Goal: Register for event/course

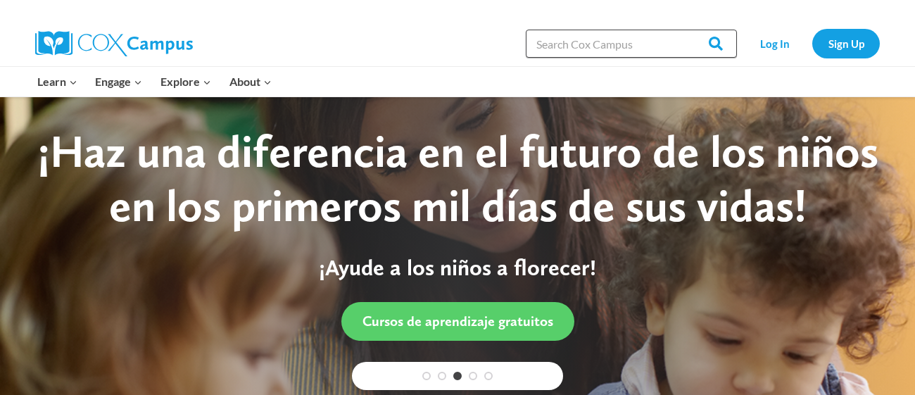
click at [604, 36] on input "Search in [URL][DOMAIN_NAME]" at bounding box center [631, 44] width 211 height 28
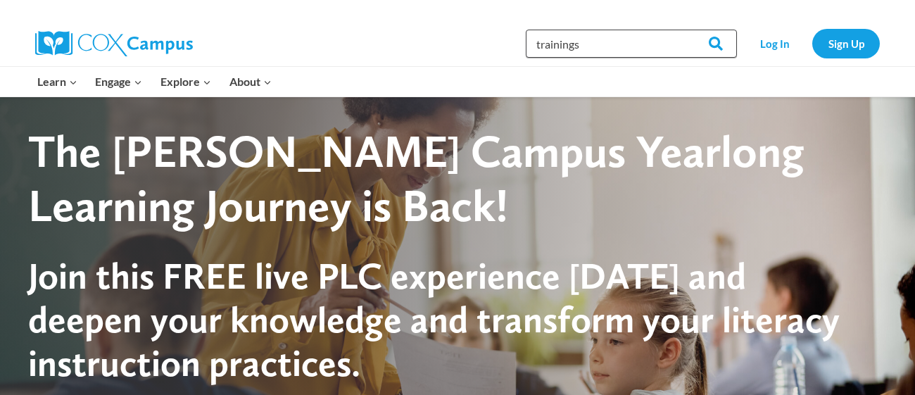
type input "trainings"
click at [682, 30] on input "Search" at bounding box center [709, 44] width 55 height 28
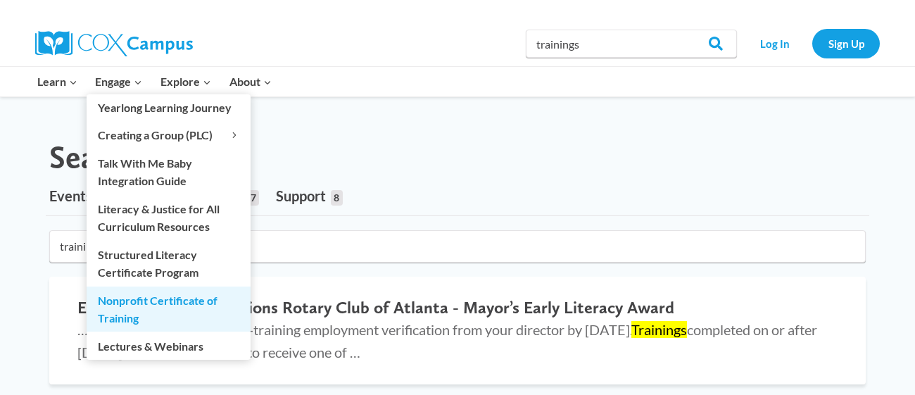
click at [162, 297] on link "Nonprofit Certificate of Training" at bounding box center [169, 308] width 164 height 45
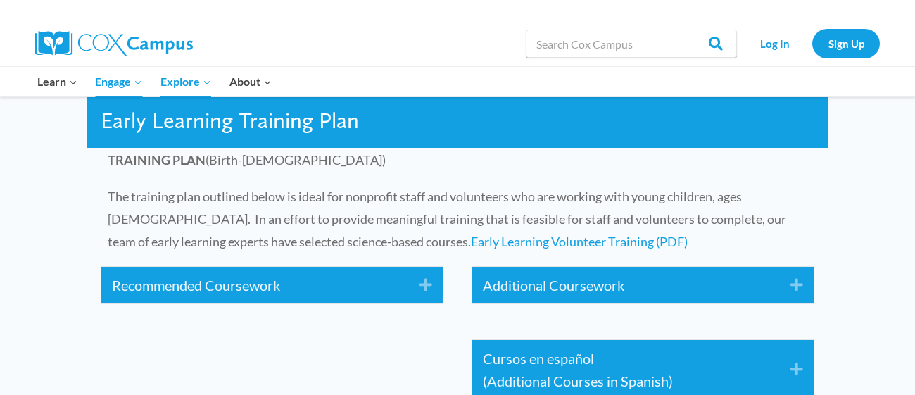
scroll to position [2051, 0]
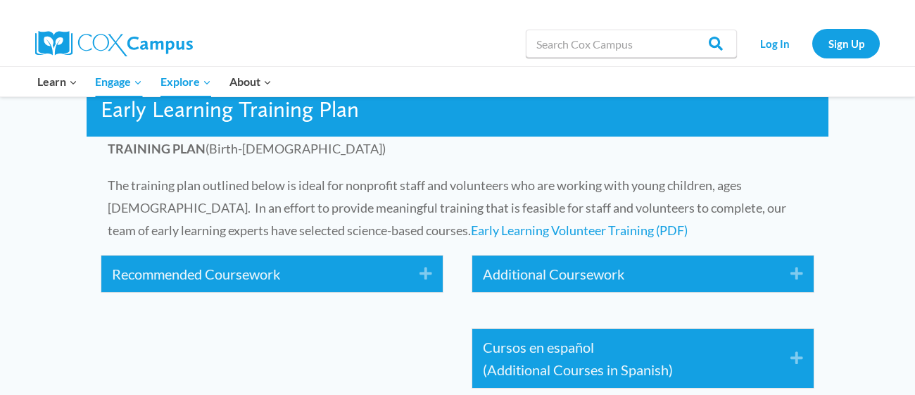
click at [421, 267] on icon "Expand" at bounding box center [420, 273] width 23 height 23
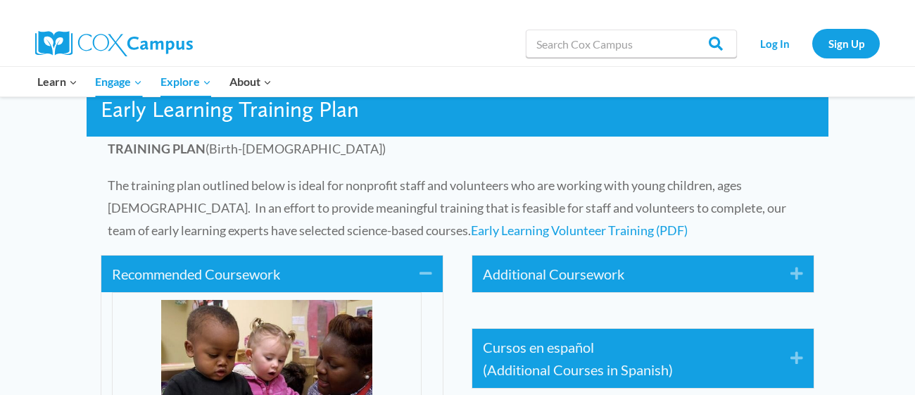
click at [421, 272] on icon "Collapse" at bounding box center [420, 273] width 23 height 23
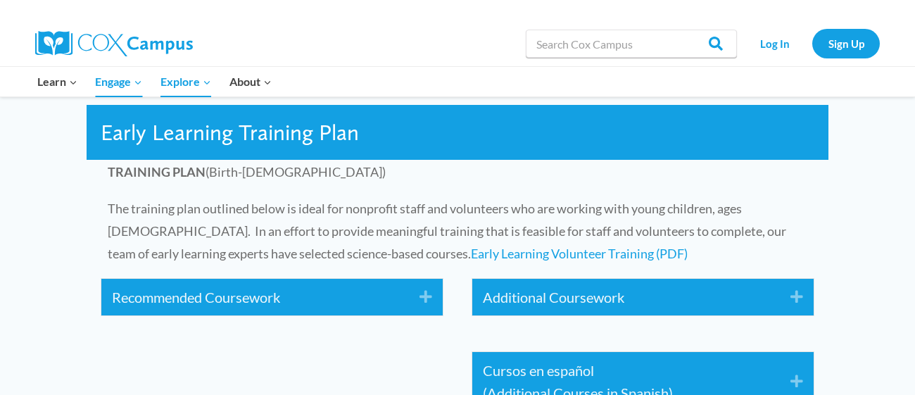
scroll to position [1996, 0]
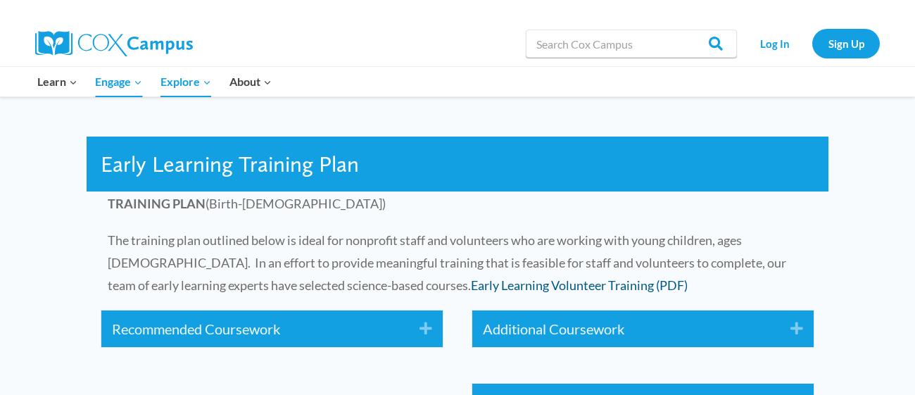
click at [516, 283] on link "Early Learning Volunteer Training (PDF)" at bounding box center [579, 284] width 217 height 15
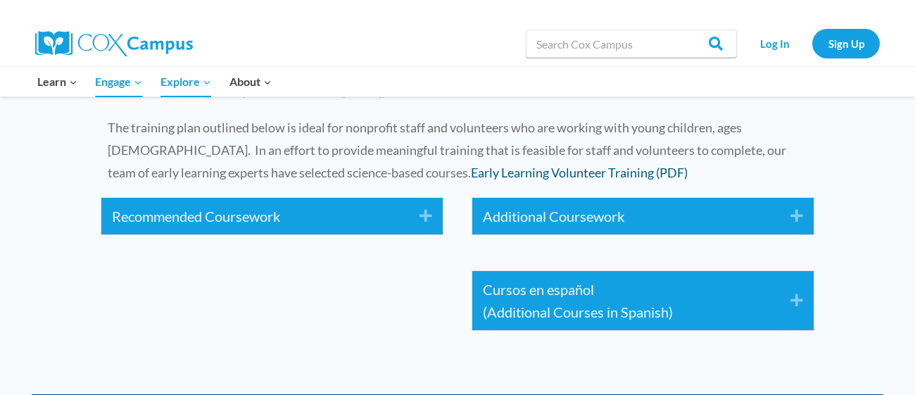
scroll to position [2119, 0]
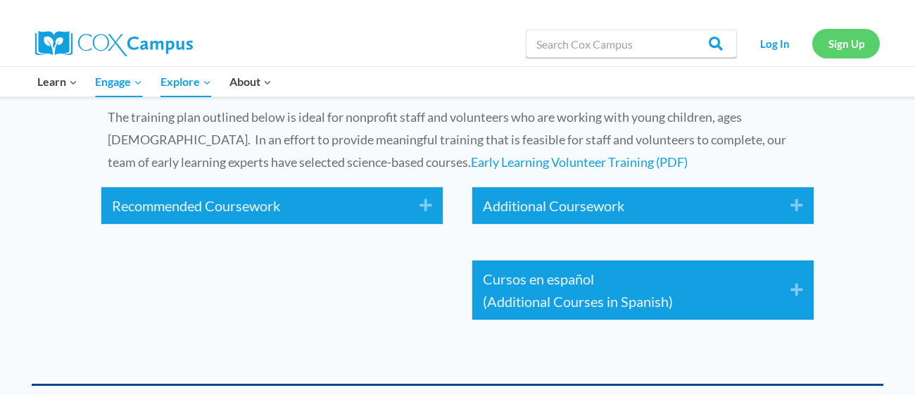
click at [847, 50] on link "Sign Up" at bounding box center [846, 43] width 68 height 29
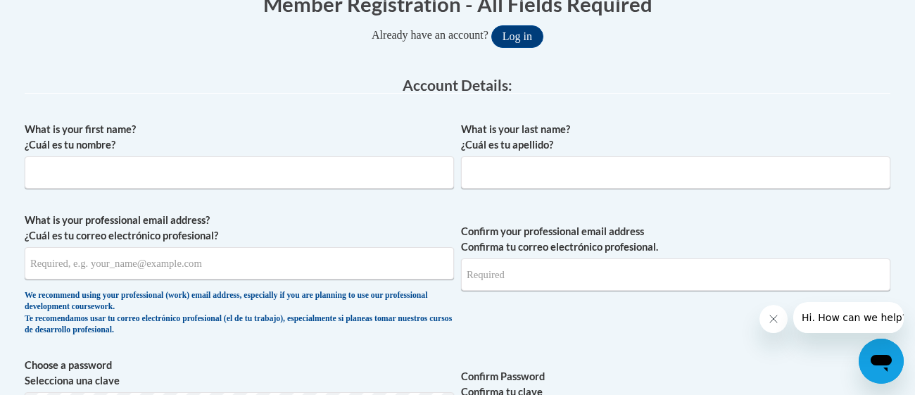
scroll to position [322, 0]
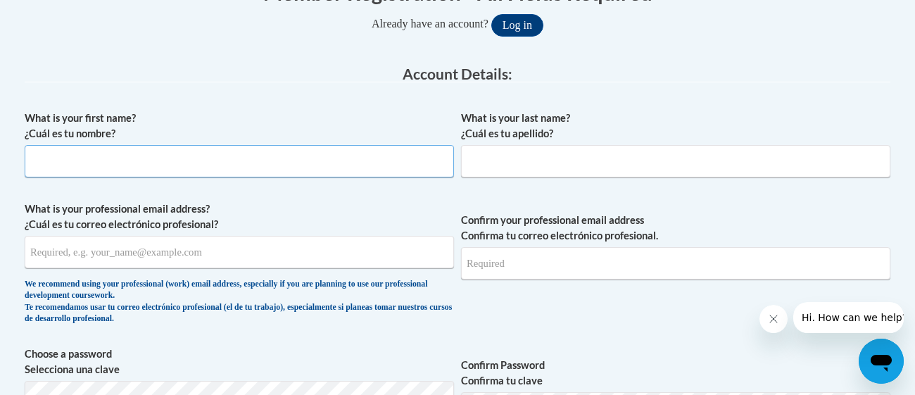
click at [419, 151] on input "What is your first name? ¿Cuál es tu nombre?" at bounding box center [239, 161] width 429 height 32
type input "Janiyah"
type input "Green"
type input "niyahpoohh.2@gmail.com"
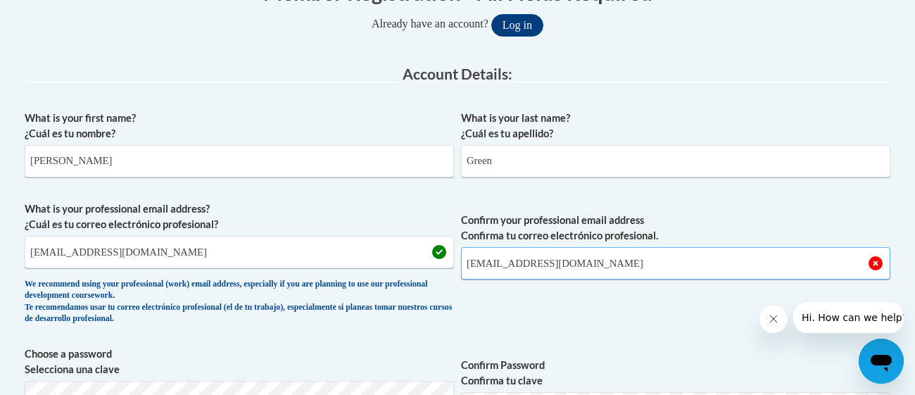
type input "niyahpoohh.2@gmail.com"
click at [578, 305] on span "Confirm your professional email address Confirma tu correo electrónico profesio…" at bounding box center [675, 266] width 429 height 130
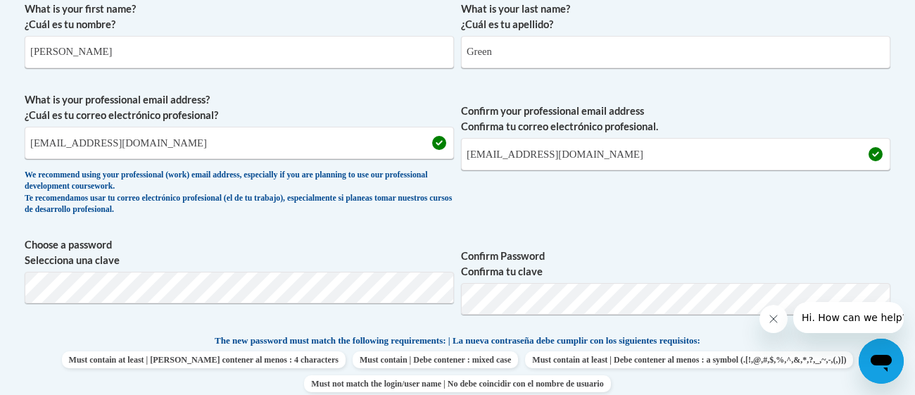
scroll to position [490, 0]
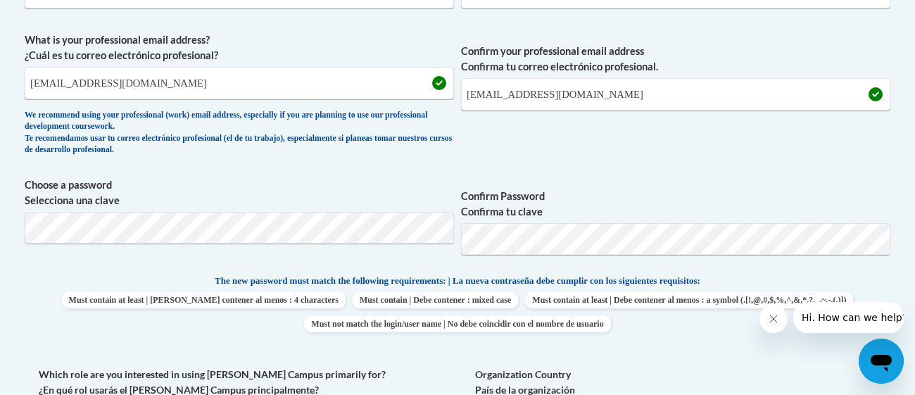
click at [428, 359] on div "What is your first name? ¿Cuál es tu nombre? Janiyah What is your last name? ¿C…" at bounding box center [457, 256] width 865 height 642
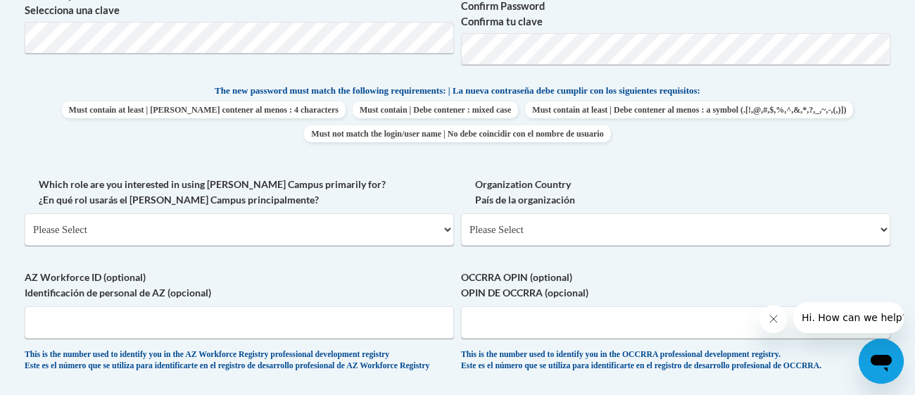
scroll to position [687, 0]
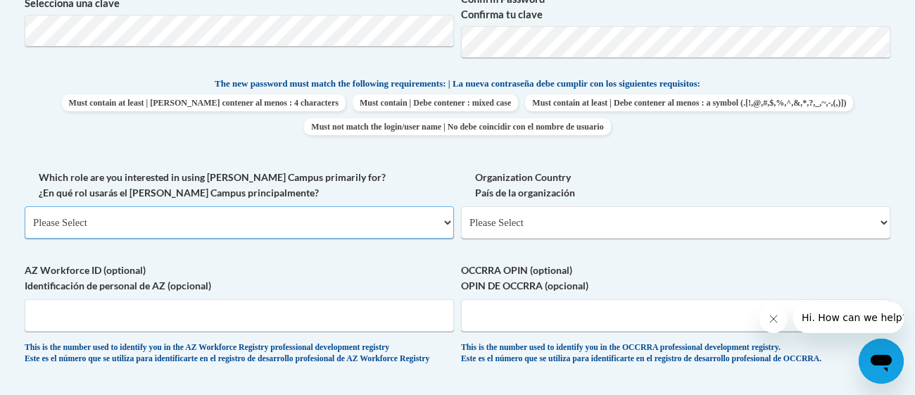
click at [414, 216] on select "Please Select College/University | Colegio/Universidad Community/Nonprofit Part…" at bounding box center [239, 222] width 429 height 32
select select "fbf2d438-af2f-41f8-98f1-81c410e29de3"
click at [25, 206] on select "Please Select College/University | Colegio/Universidad Community/Nonprofit Part…" at bounding box center [239, 222] width 429 height 32
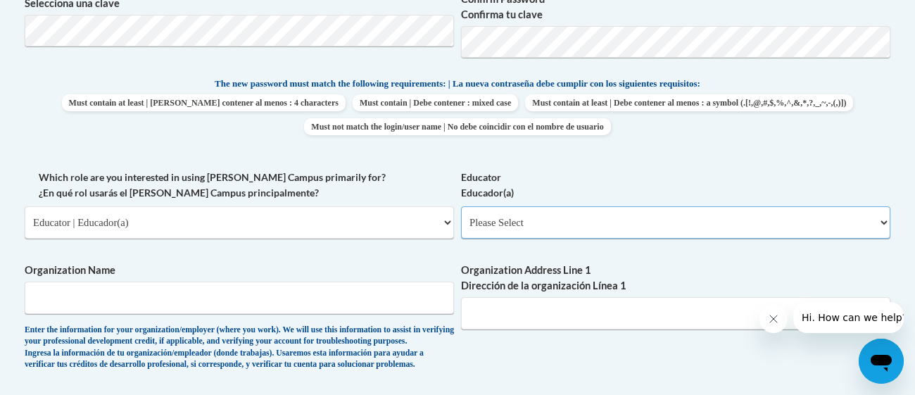
click at [487, 221] on select "Please Select Early Learning/Daycare Teacher/Family Home Care Provider | Maestr…" at bounding box center [675, 222] width 429 height 32
select select "5e2af403-4f2c-4e49-a02f-103e55d7b75b"
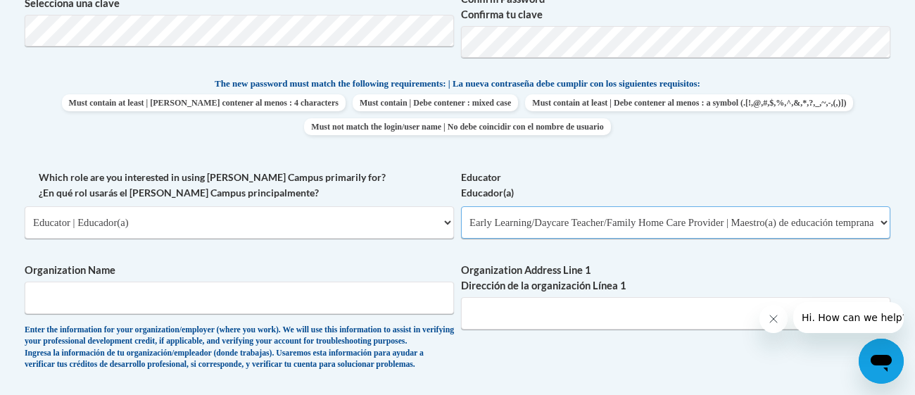
click at [461, 206] on select "Please Select Early Learning/Daycare Teacher/Family Home Care Provider | Maestr…" at bounding box center [675, 222] width 429 height 32
click at [379, 317] on span "Organization Name Enter the information for your organization/employer (where y…" at bounding box center [239, 316] width 429 height 108
click at [357, 302] on input "Organization Name" at bounding box center [239, 297] width 429 height 32
type input "New Life Early Education"
click at [581, 320] on input "Organization Address Line 1 Dirección de la organización Línea 1" at bounding box center [675, 313] width 429 height 32
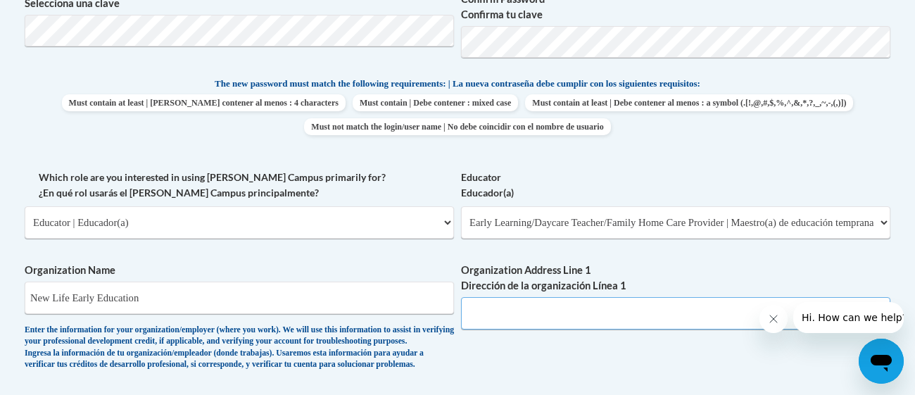
paste input "18535 US-69, Tyler, TX 75703"
type input "18535 US-69, Tyler, TX 75703"
click at [587, 344] on div "What is your first name? ¿Cuál es tu nombre? Janiyah What is your last name? ¿C…" at bounding box center [457, 170] width 865 height 864
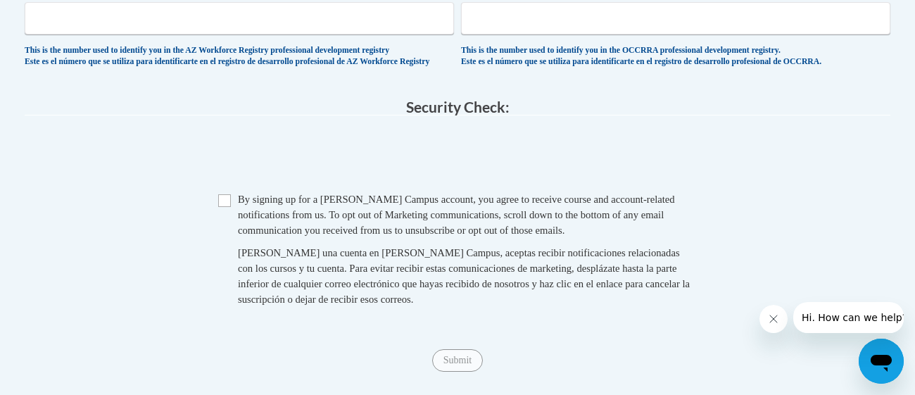
scroll to position [1221, 0]
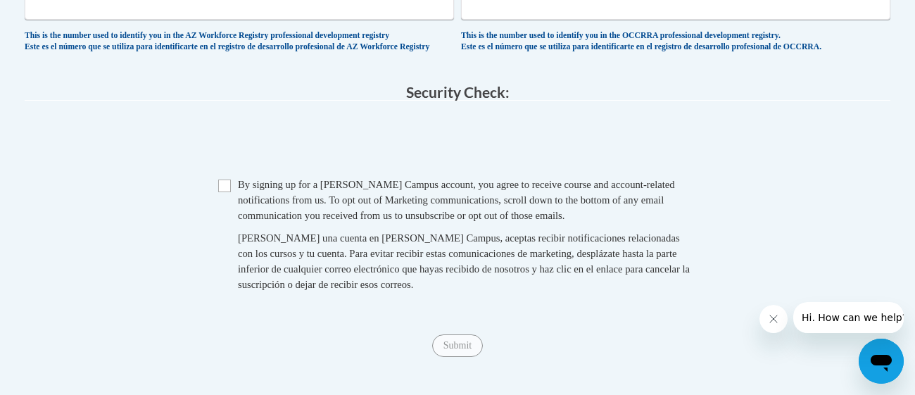
click at [231, 216] on span "Checkbox By signing up for a Cox Campus account, you agree to receive course an…" at bounding box center [457, 241] width 478 height 129
click at [226, 192] on input "Checkbox" at bounding box center [224, 185] width 13 height 13
checkbox input "true"
click at [468, 357] on input "Submit" at bounding box center [457, 345] width 51 height 23
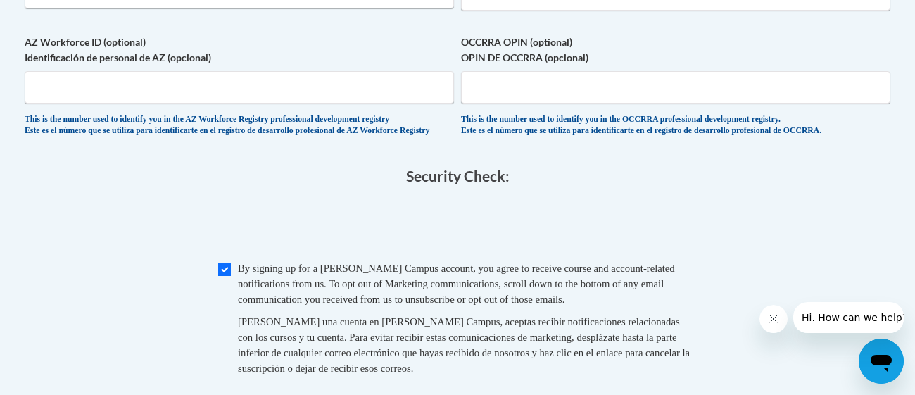
click at [803, 63] on label "OCCRRA OPIN (optional) OPIN DE OCCRRA (opcional)" at bounding box center [675, 49] width 429 height 31
click at [803, 71] on input "OCCRRA OPIN (optional) OPIN DE OCCRRA (opcional)" at bounding box center [675, 87] width 429 height 32
select select "ad49bcad-a171-4b2e-b99c-48b446064914"
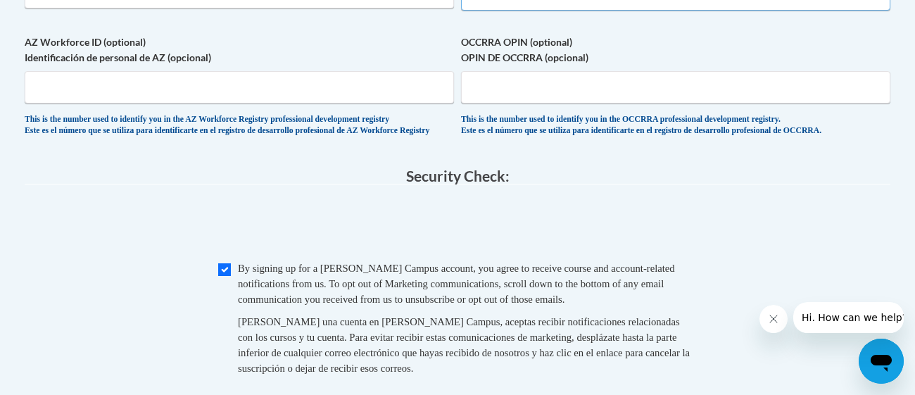
select select
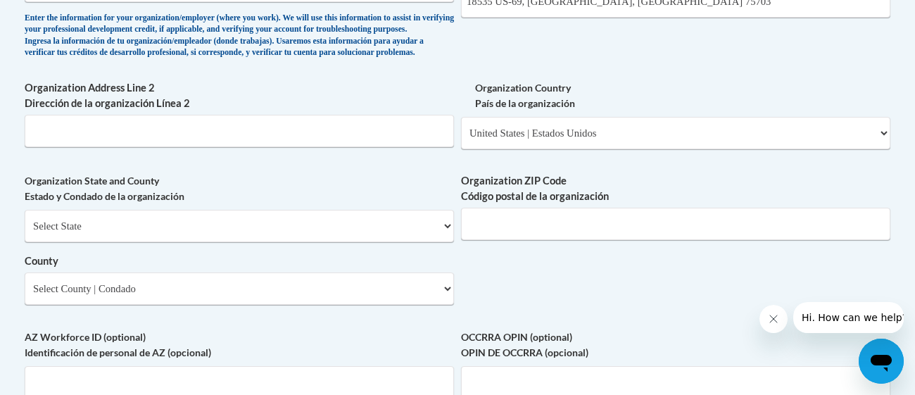
scroll to position [969, 0]
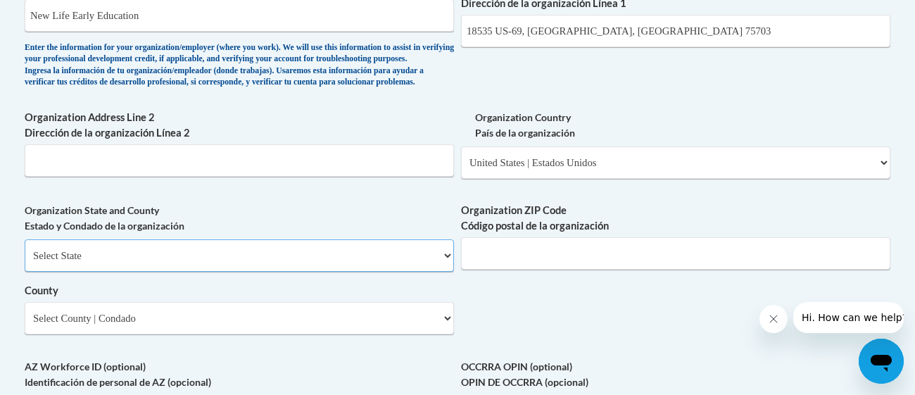
click at [434, 272] on select "Select State Alabama Alaska Arizona Arkansas California Colorado Connecticut De…" at bounding box center [239, 255] width 429 height 32
click at [25, 262] on select "Select State Alabama Alaska Arizona Arkansas California Colorado Connecticut De…" at bounding box center [239, 255] width 429 height 32
click at [336, 272] on select "Select State Alabama Alaska Arizona Arkansas California Colorado Connecticut De…" at bounding box center [239, 255] width 429 height 32
select select "Texas"
click at [25, 262] on select "Select State Alabama Alaska Arizona Arkansas California Colorado Connecticut De…" at bounding box center [239, 255] width 429 height 32
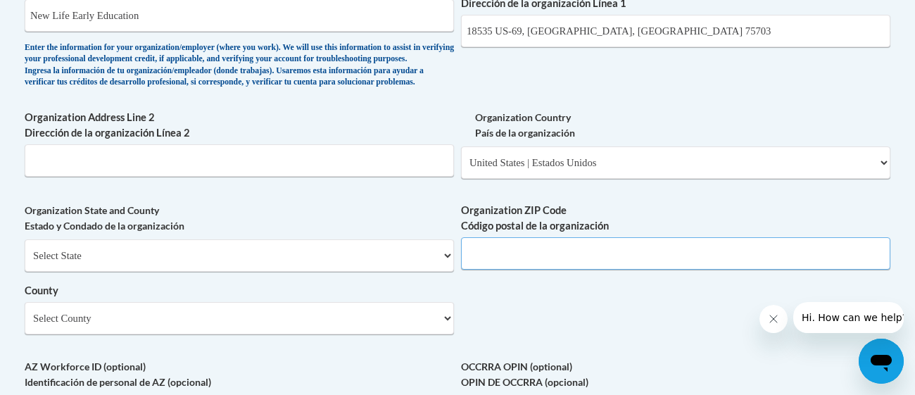
click at [555, 262] on input "Organization ZIP Code Código postal de la organización" at bounding box center [675, 253] width 429 height 32
type input "75703"
click at [424, 333] on select "Select County Anderson Andrews Angelina Aransas Archer Armstrong Atascosa Austi…" at bounding box center [239, 318] width 429 height 32
select select "Smith"
click at [25, 324] on select "Select County Anderson Andrews Angelina Aransas Archer Armstrong Atascosa Austi…" at bounding box center [239, 318] width 429 height 32
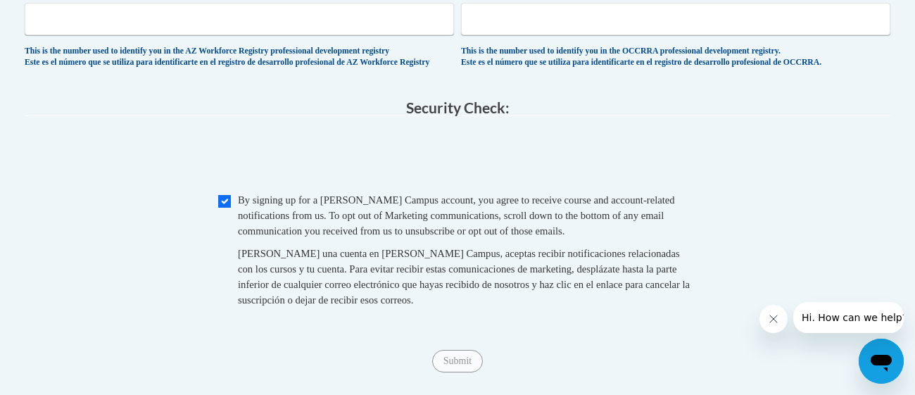
scroll to position [1391, 0]
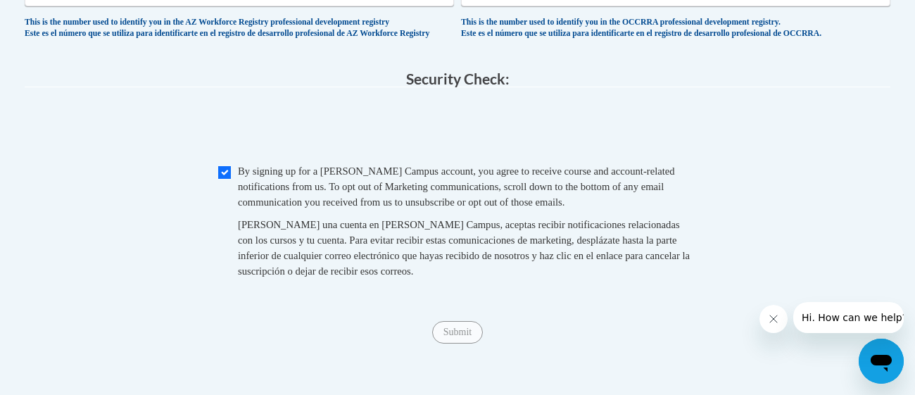
click at [725, 156] on span "0cAFcWeA6hjZruG_dPWk0wW2aU6svRsnCF3x99hthnImnYMKLUcxYz2TApernyvQBp5H2El23Lg9qiK…" at bounding box center [457, 128] width 865 height 55
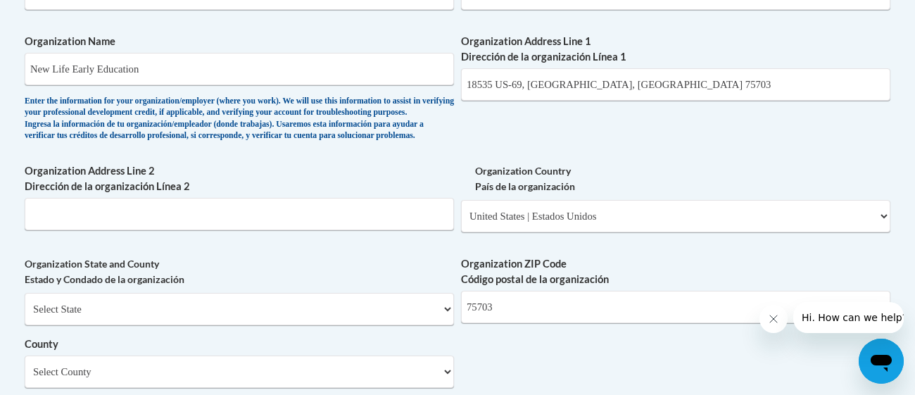
scroll to position [913, 0]
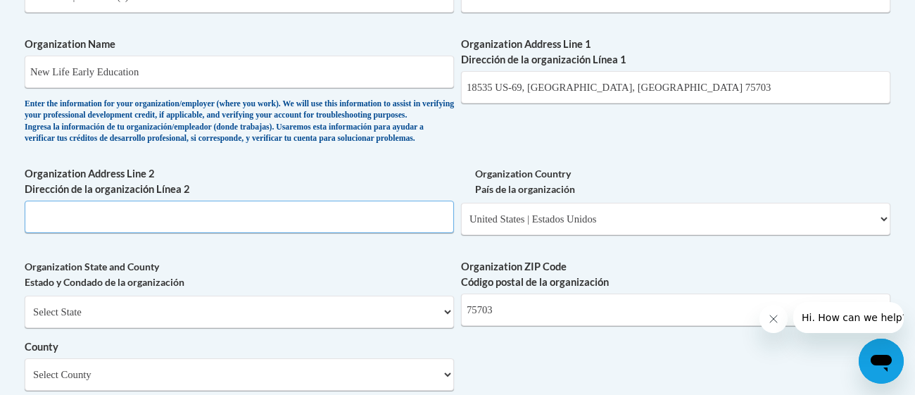
click at [402, 233] on input "Organization Address Line 2 Dirección de la organización Línea 2" at bounding box center [239, 217] width 429 height 32
paste input "18535 US-69, Tyler, TX 75703"
type input "18535 US-69, Tyler, TX 75703"
click at [447, 179] on div "What is your first name? ¿Cuál es tu nombre? Janiyah What is your last name? ¿C…" at bounding box center [457, 22] width 865 height 1020
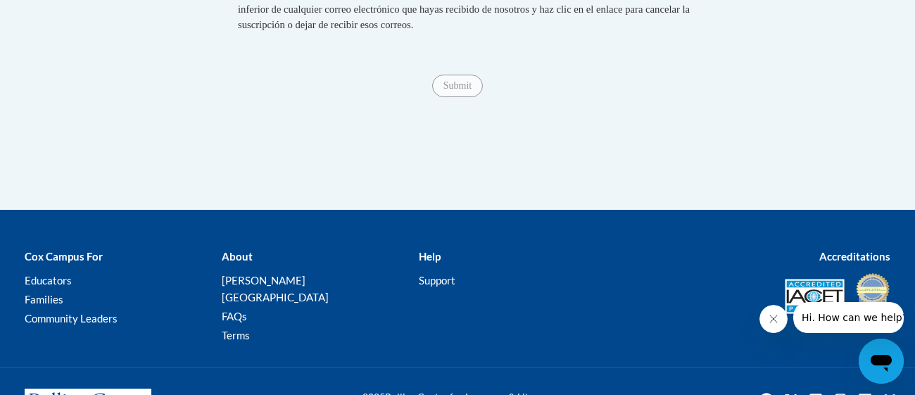
scroll to position [1644, 0]
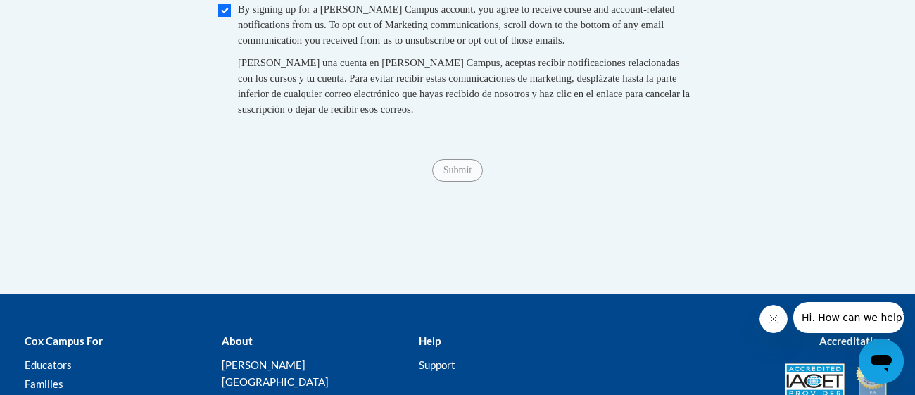
scroll to position [1532, 0]
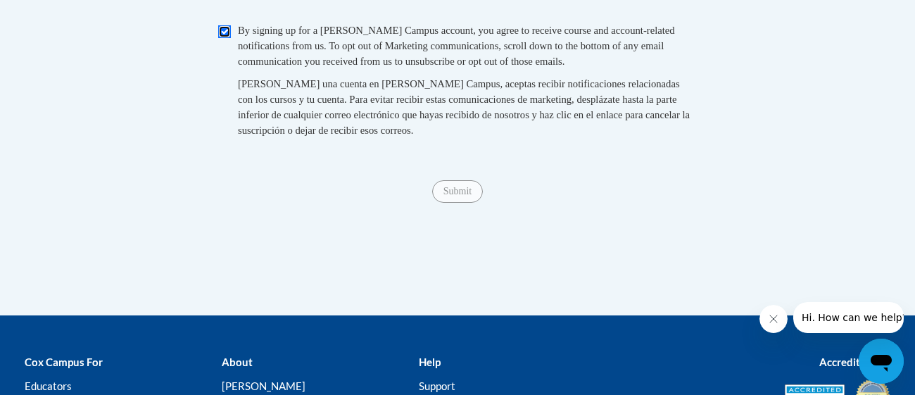
click at [224, 38] on input "Checkbox" at bounding box center [224, 31] width 13 height 13
click at [231, 67] on span "Checkbox By signing up for a Cox Campus account, you agree to receive course an…" at bounding box center [457, 87] width 478 height 129
click at [226, 38] on input "Checkbox" at bounding box center [224, 31] width 13 height 13
checkbox input "true"
click at [450, 203] on input "Submit" at bounding box center [457, 191] width 51 height 23
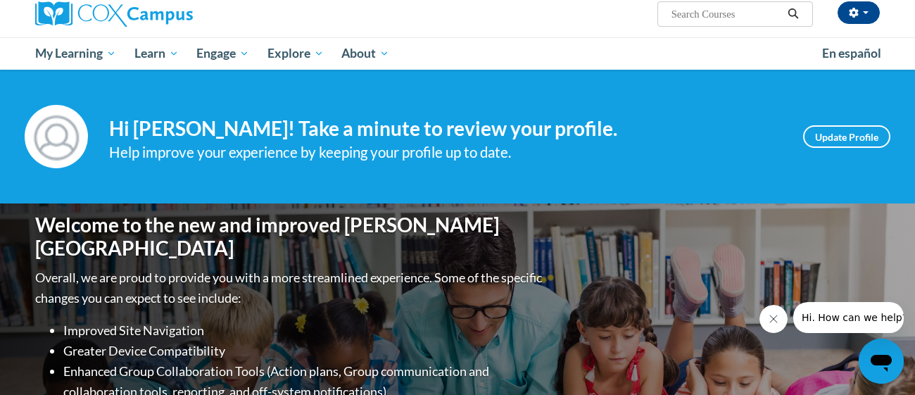
scroll to position [112, 0]
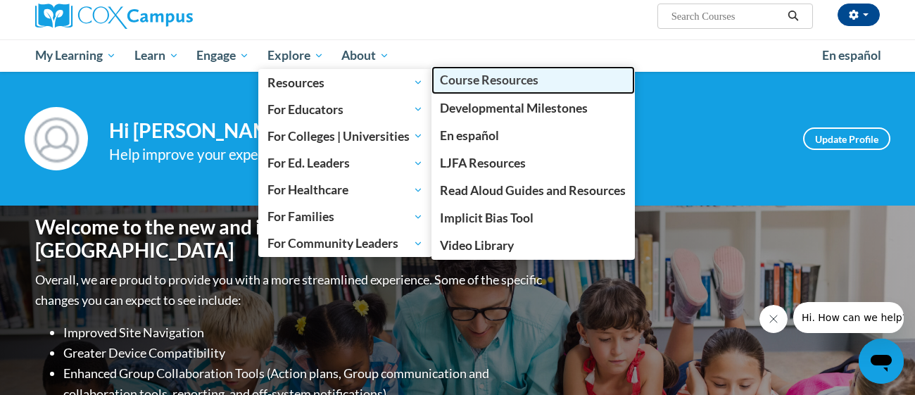
click at [453, 77] on span "Course Resources" at bounding box center [489, 79] width 98 height 15
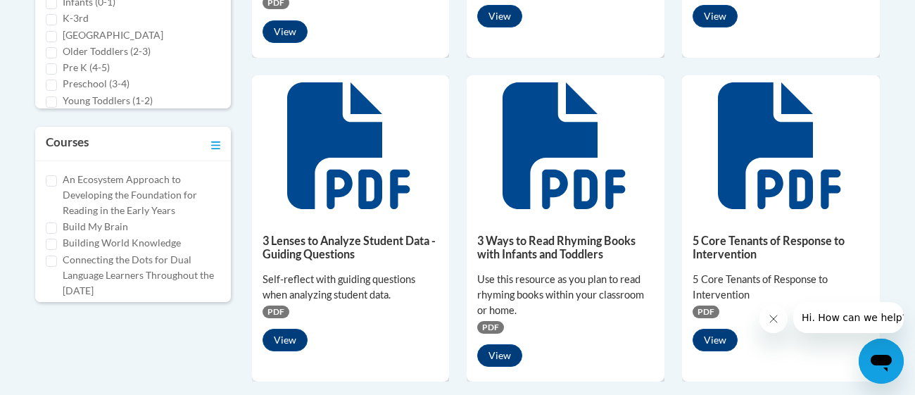
scroll to position [647, 0]
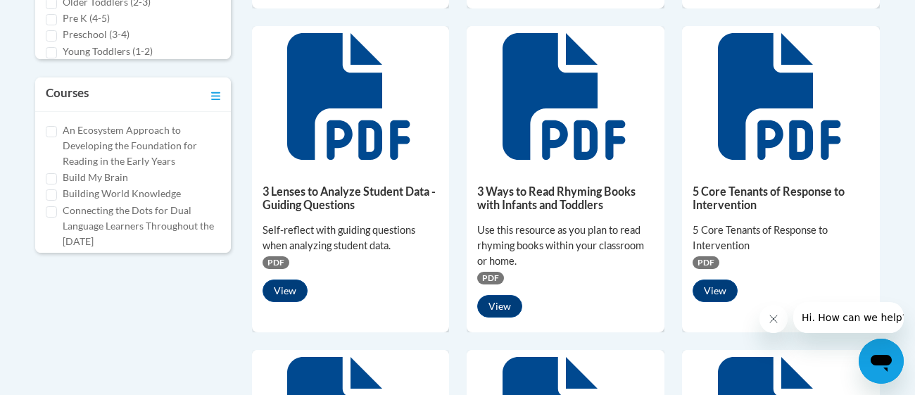
click at [241, 96] on div "101 Tier 1 Words in English and Spanish Vocabulary list of tier 1 words in Engl…" at bounding box center [565, 334] width 649 height 1265
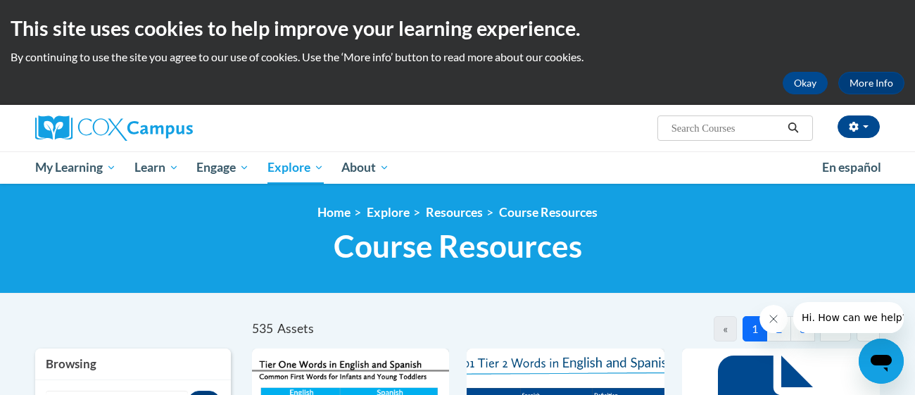
scroll to position [0, 0]
click at [249, 106] on div at bounding box center [169, 128] width 288 height 46
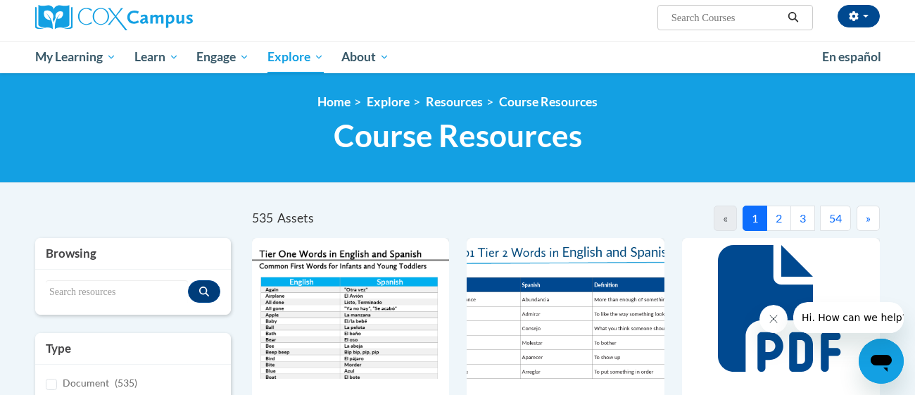
scroll to position [112, 0]
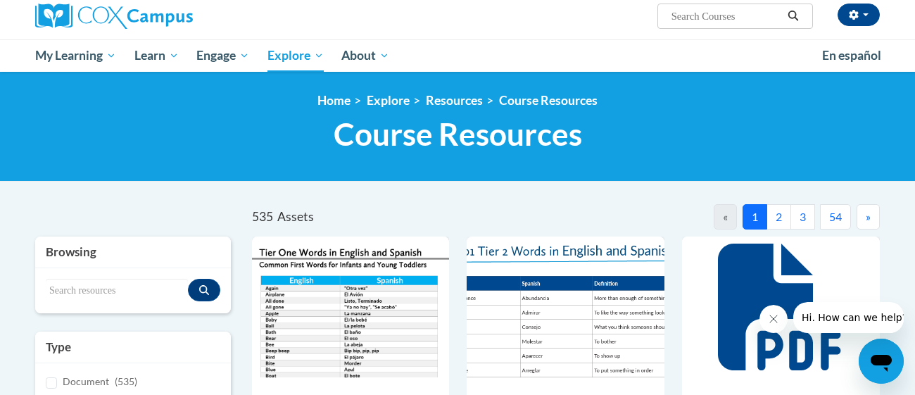
click at [728, 19] on input "Search..." at bounding box center [726, 16] width 113 height 17
type input "Transforming storytime"
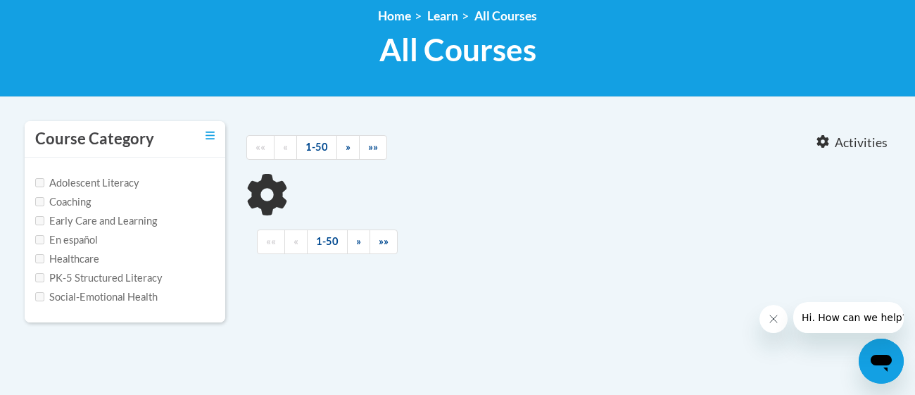
type input "Transforming storytime"
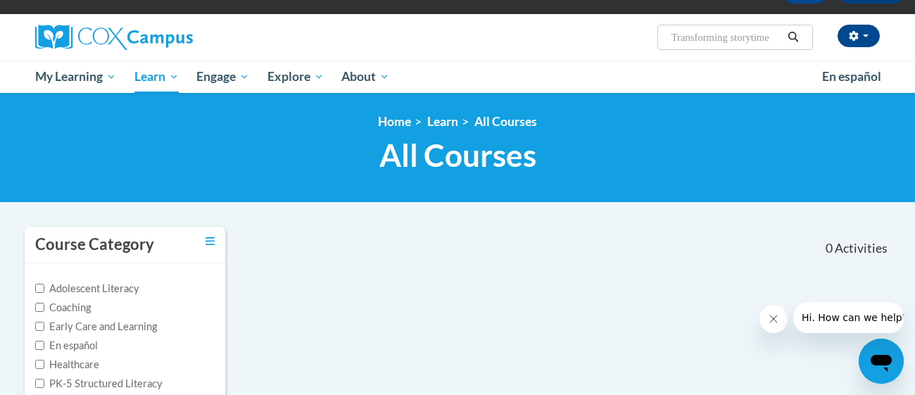
scroll to position [84, 0]
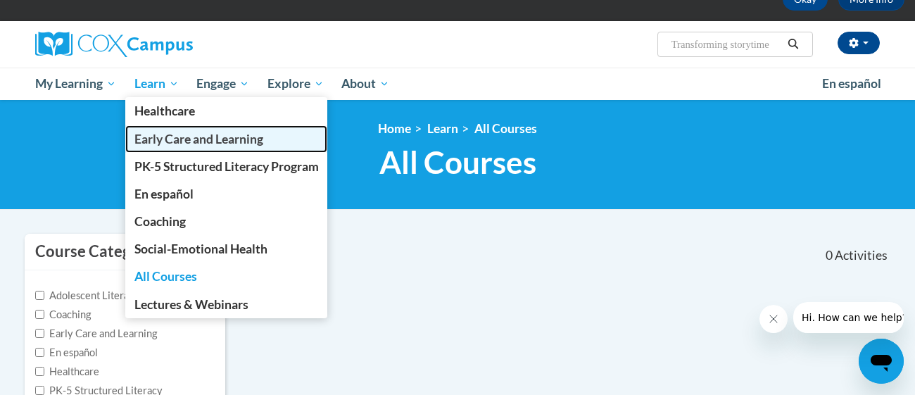
click at [174, 134] on span "Early Care and Learning" at bounding box center [198, 139] width 129 height 15
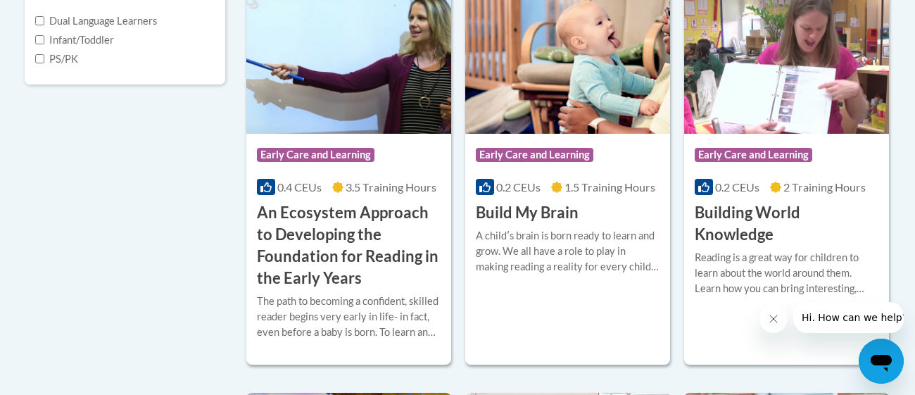
scroll to position [562, 0]
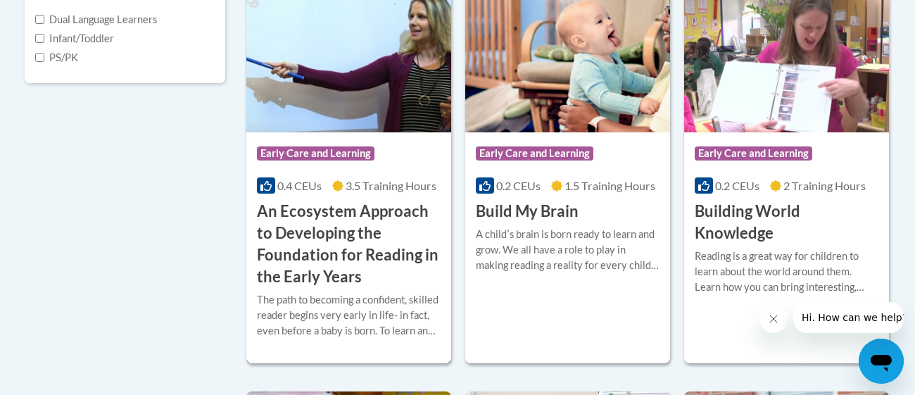
click at [343, 229] on h3 "An Ecosystem Approach to Developing the Foundation for Reading in the Early Yea…" at bounding box center [349, 244] width 184 height 87
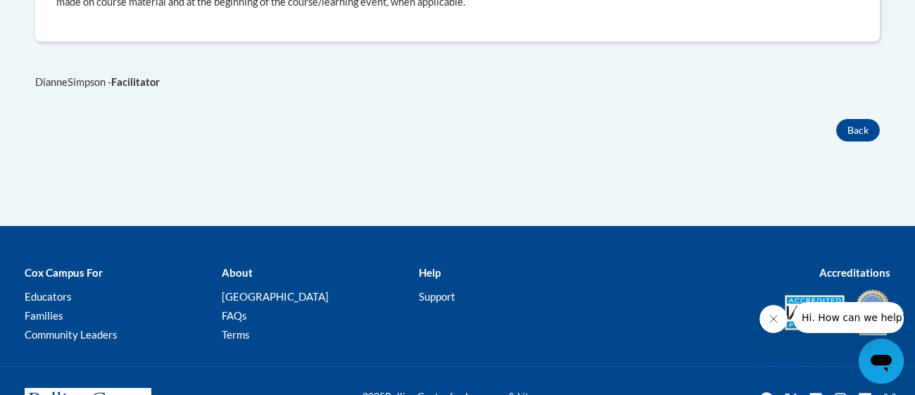
scroll to position [1237, 0]
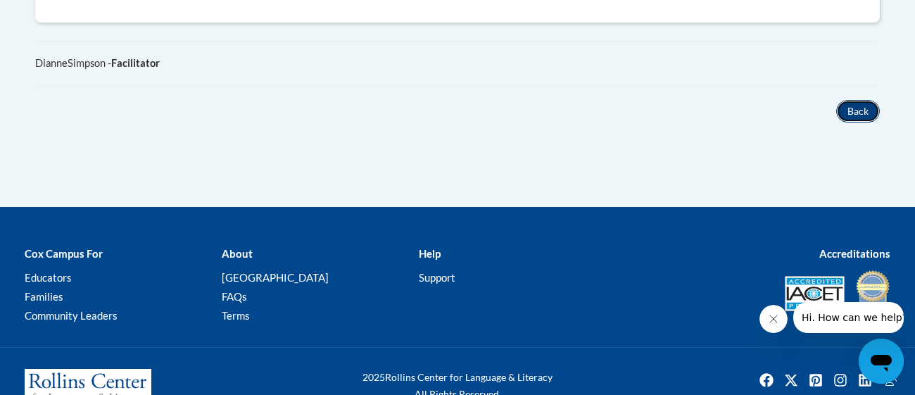
click at [856, 100] on button "Back" at bounding box center [858, 111] width 44 height 23
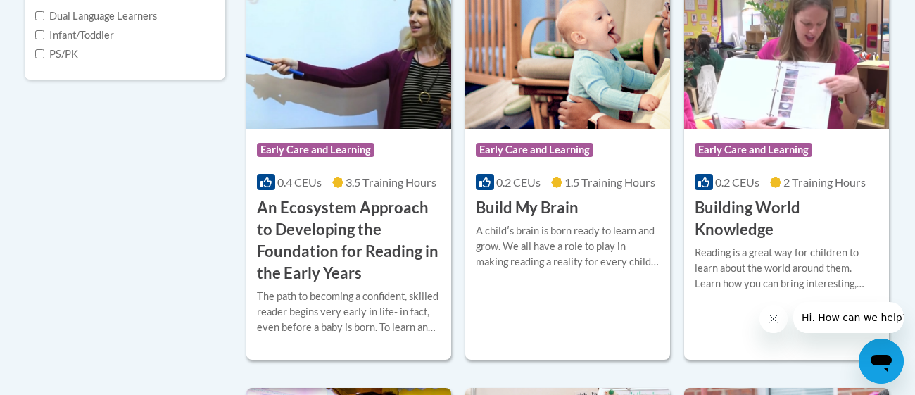
scroll to position [590, 0]
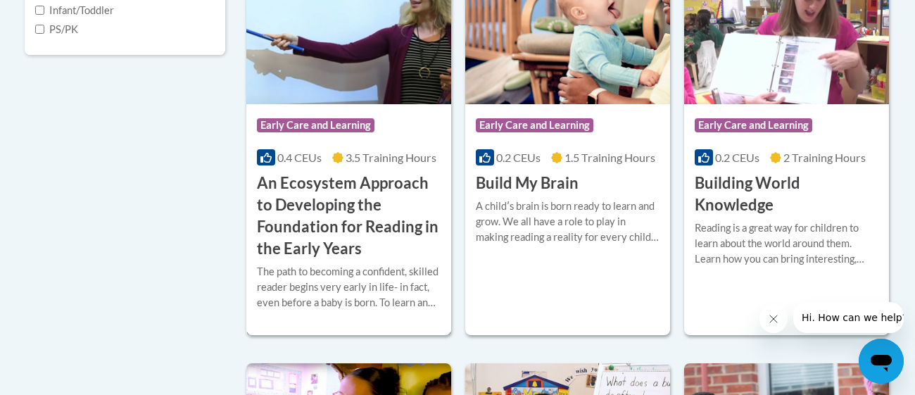
click at [310, 98] on img at bounding box center [348, 33] width 205 height 144
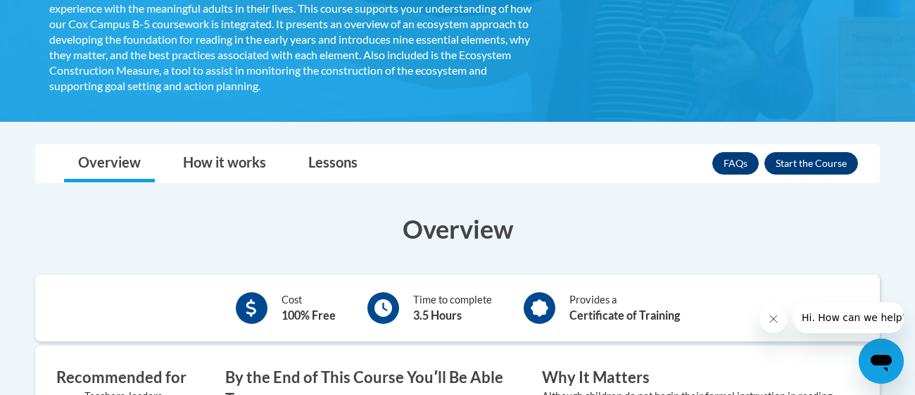
scroll to position [438, 0]
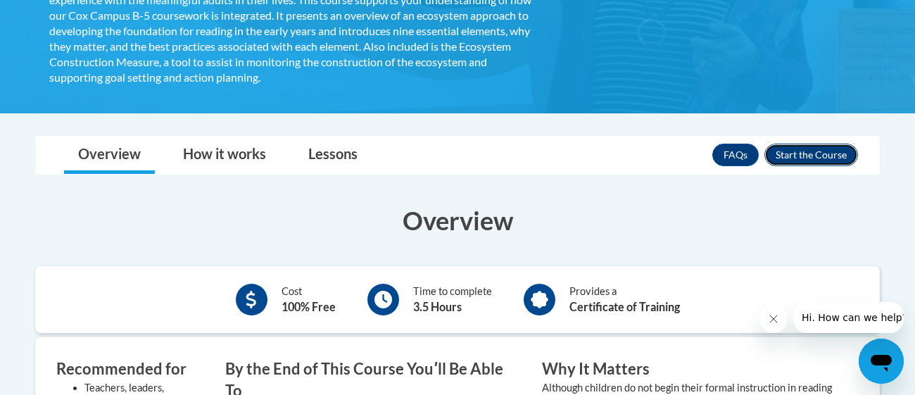
click at [831, 160] on button "Enroll" at bounding box center [811, 155] width 94 height 23
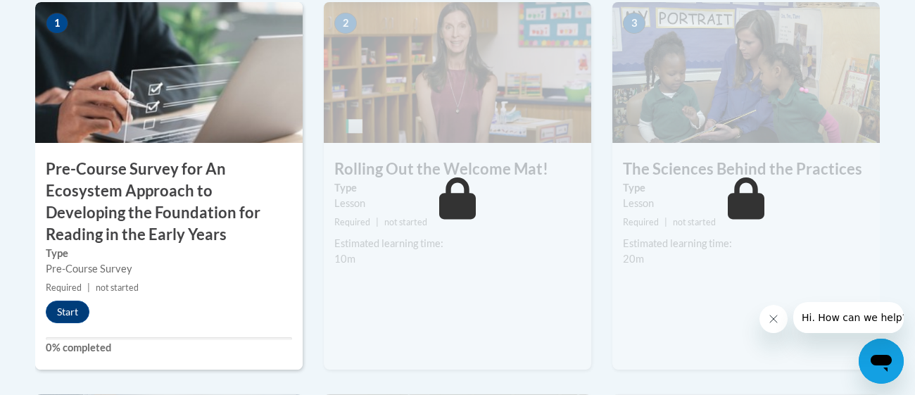
scroll to position [506, 0]
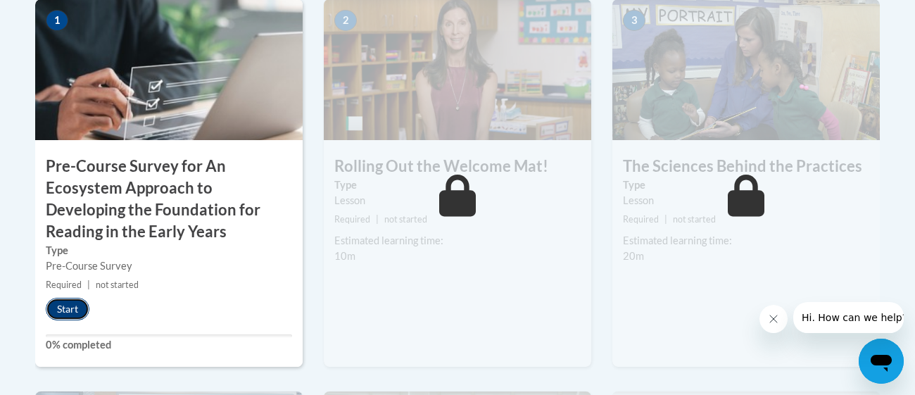
click at [67, 310] on button "Start" at bounding box center [68, 309] width 44 height 23
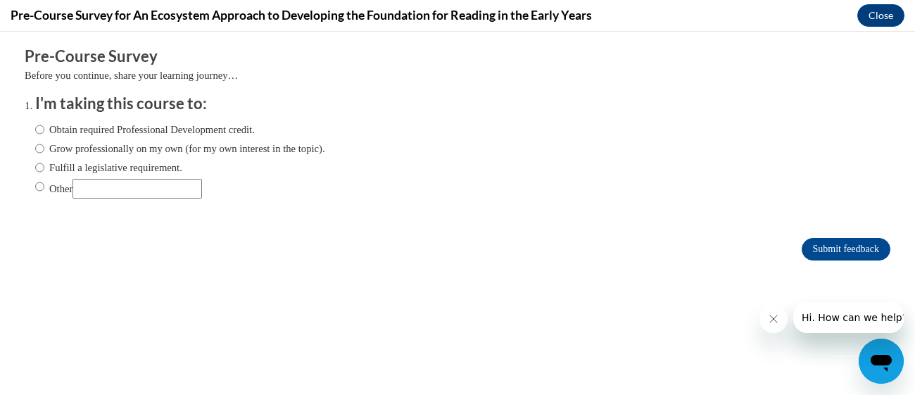
scroll to position [0, 0]
click at [170, 125] on label "Obtain required Professional Development credit." at bounding box center [145, 129] width 220 height 15
click at [44, 125] on input "Obtain required Professional Development credit." at bounding box center [39, 129] width 9 height 15
radio input "true"
click at [767, 326] on button "Close message from company" at bounding box center [773, 319] width 28 height 28
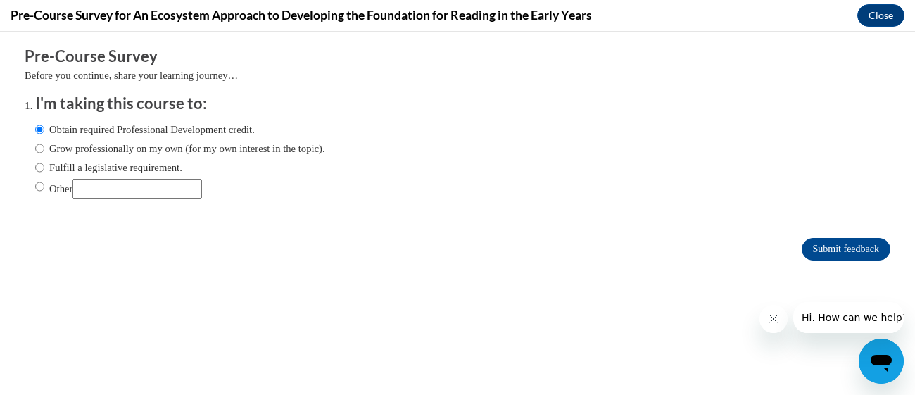
click at [773, 321] on icon "Close message from company" at bounding box center [773, 318] width 11 height 11
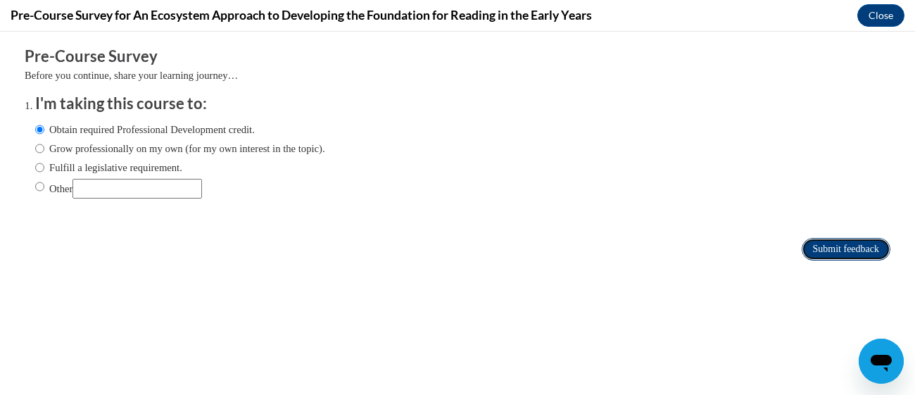
click at [821, 256] on input "Submit feedback" at bounding box center [845, 249] width 89 height 23
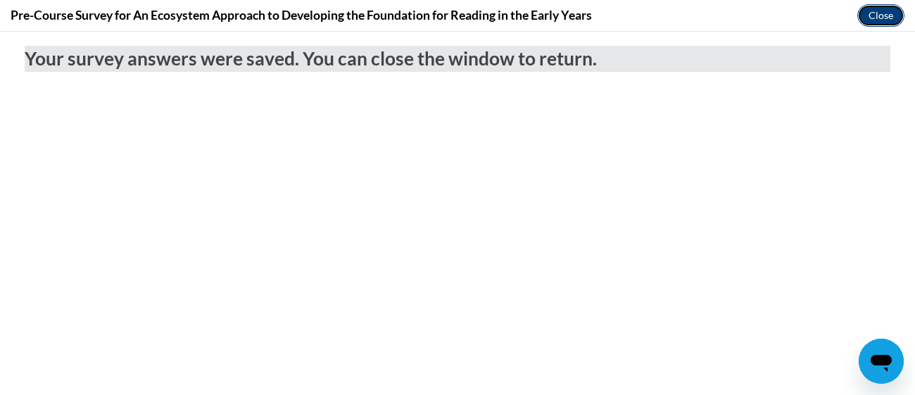
click at [878, 20] on button "Close" at bounding box center [880, 15] width 47 height 23
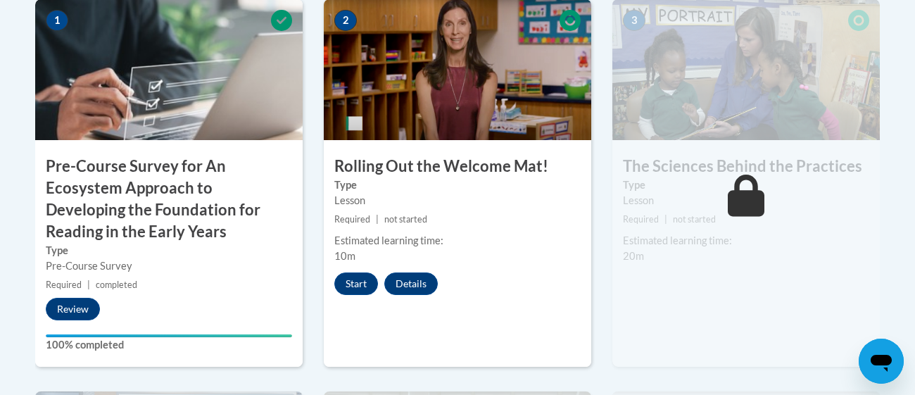
click at [599, 232] on div "2 Rolling Out the Welcome Mat! Type Lesson Required | not started Estimated lea…" at bounding box center [457, 195] width 288 height 392
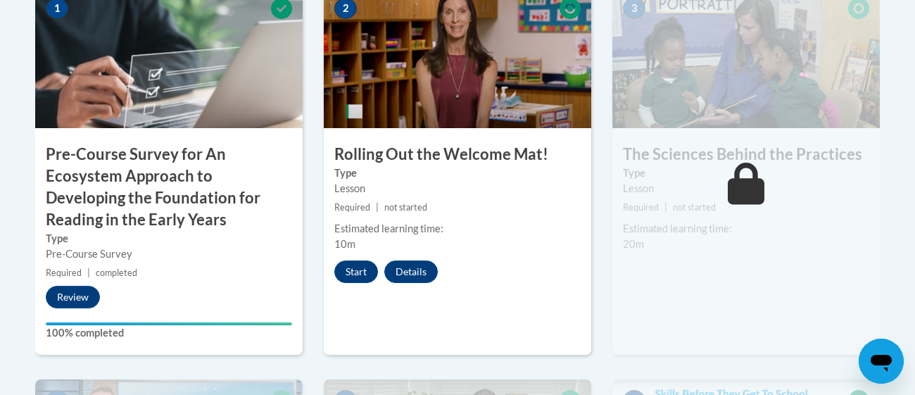
scroll to position [506, 0]
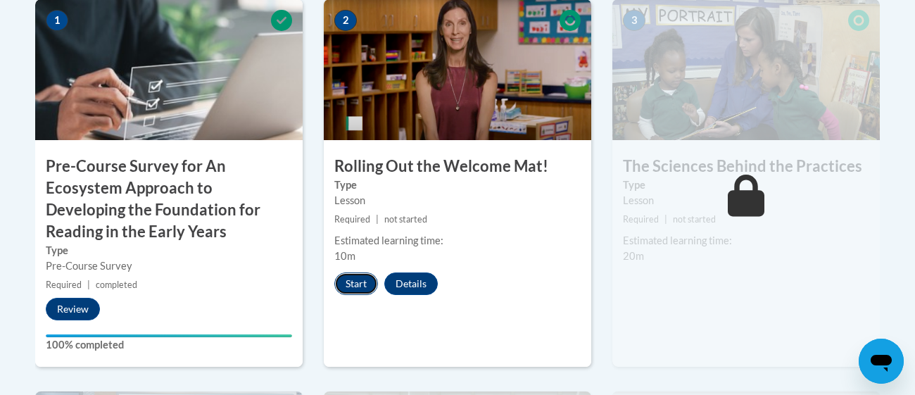
click at [354, 285] on button "Start" at bounding box center [356, 283] width 44 height 23
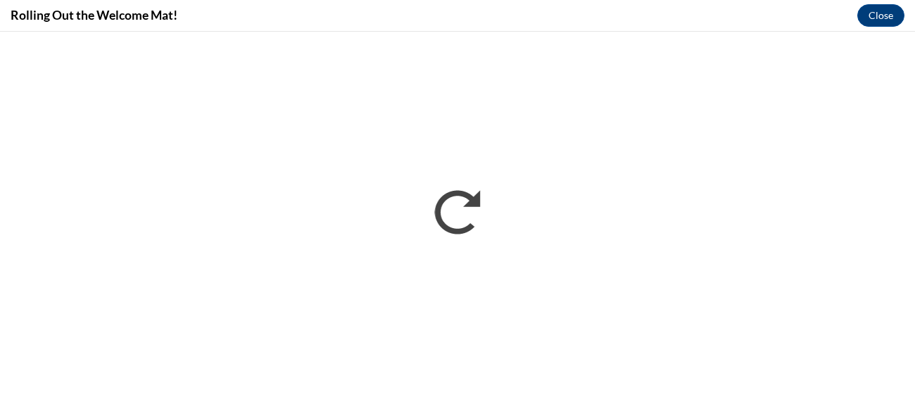
scroll to position [0, 0]
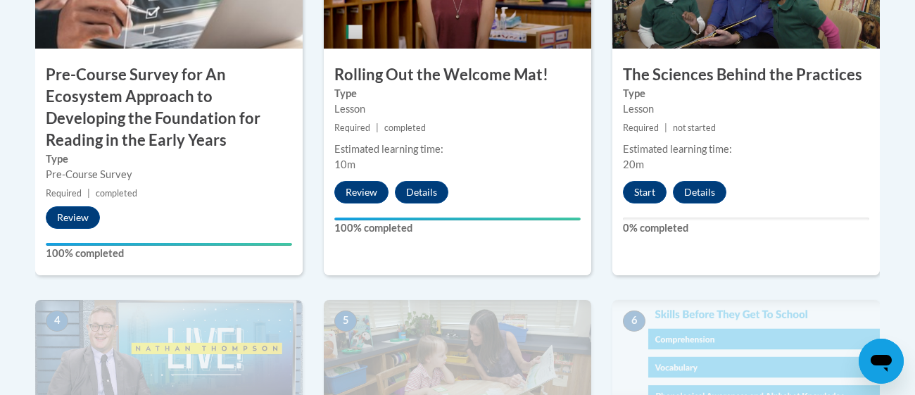
scroll to position [595, 0]
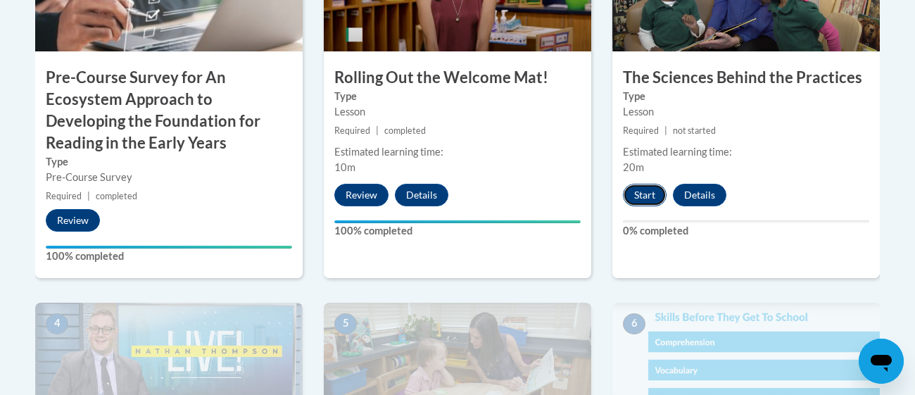
click at [638, 187] on button "Start" at bounding box center [645, 195] width 44 height 23
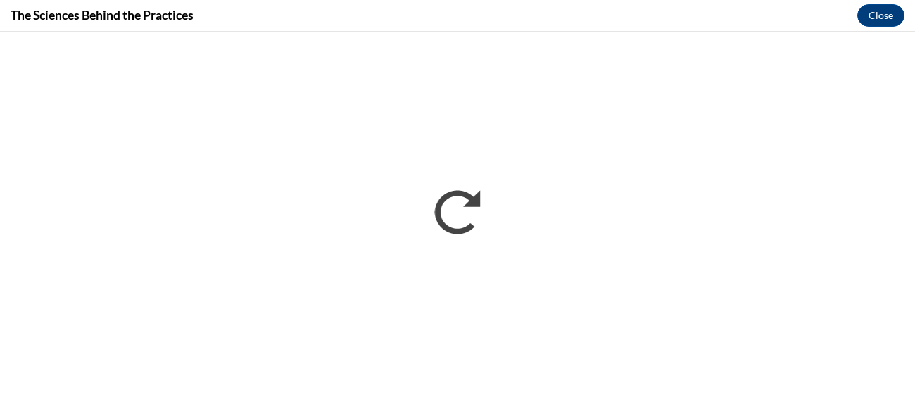
scroll to position [0, 0]
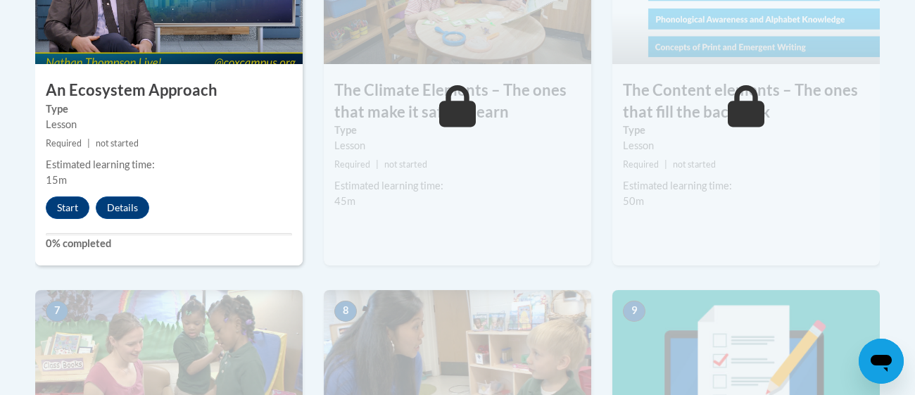
scroll to position [970, 0]
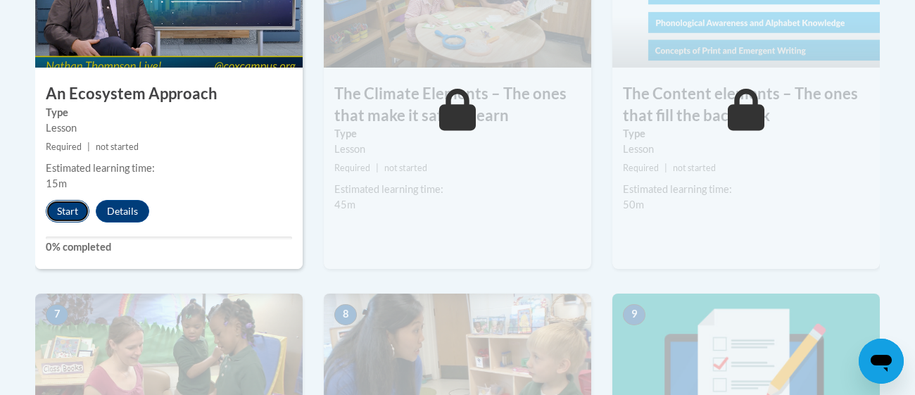
click at [63, 213] on button "Start" at bounding box center [68, 211] width 44 height 23
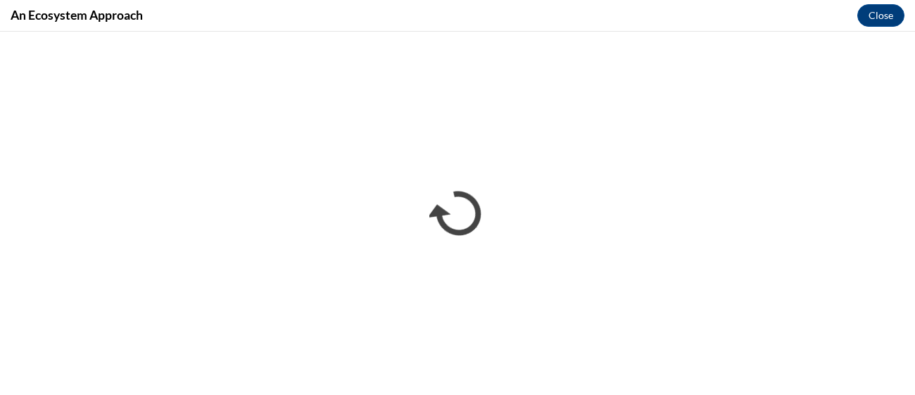
scroll to position [0, 0]
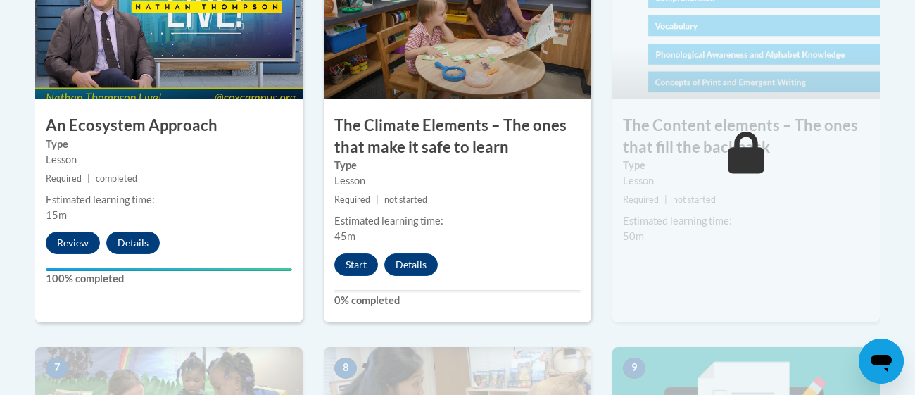
scroll to position [932, 0]
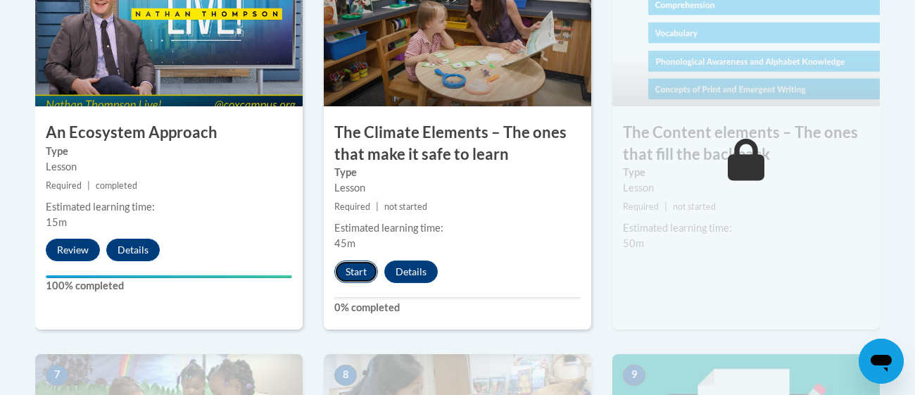
click at [352, 262] on button "Start" at bounding box center [356, 271] width 44 height 23
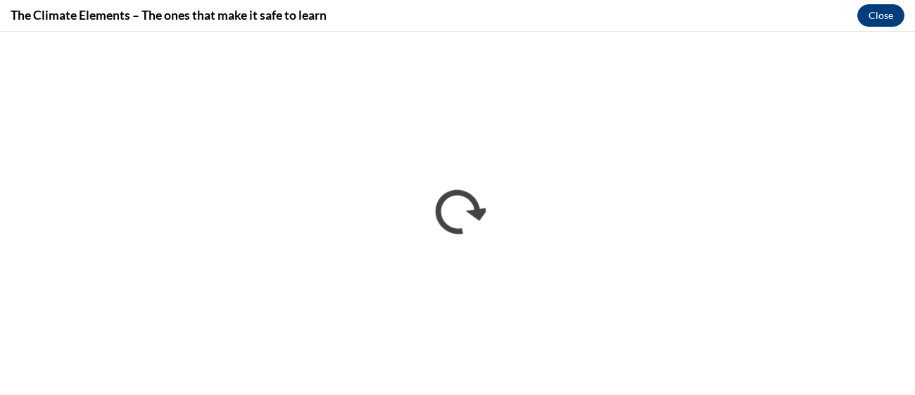
scroll to position [0, 0]
